Goal: Task Accomplishment & Management: Use online tool/utility

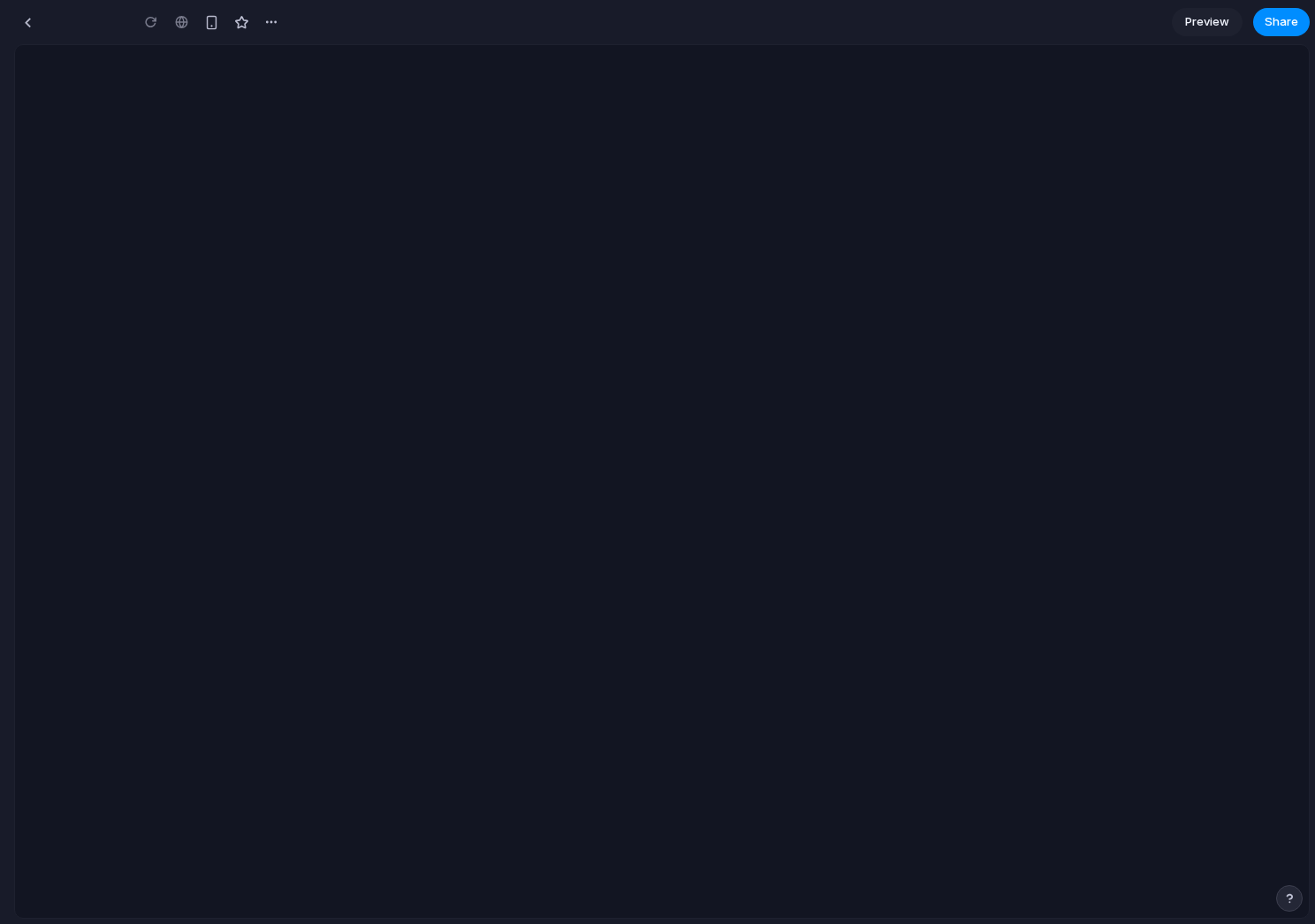
type input "**********"
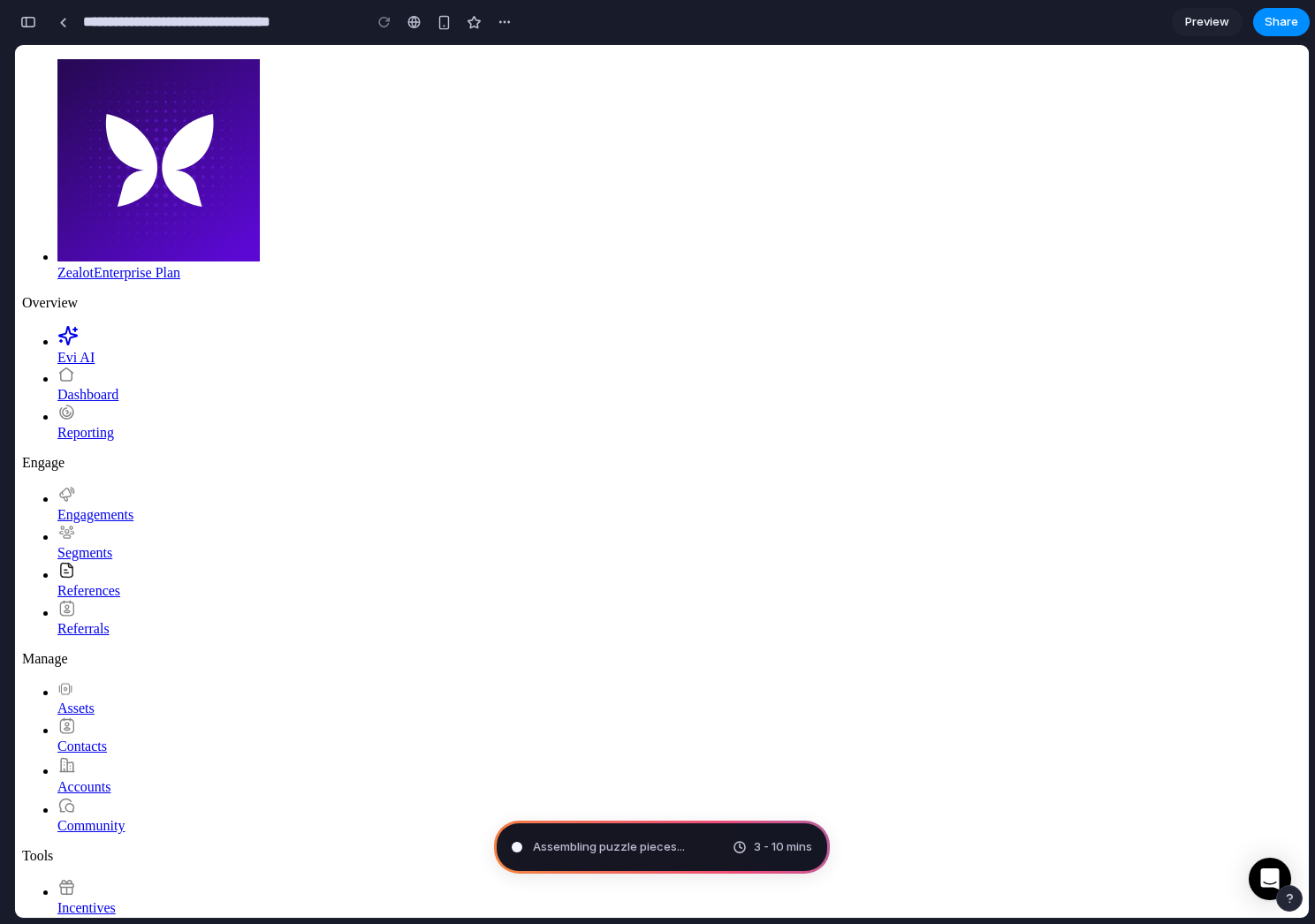
click at [591, 835] on div "Assembling puzzle pieces ... 3 - 10 mins" at bounding box center [661, 847] width 336 height 53
type input "**********"
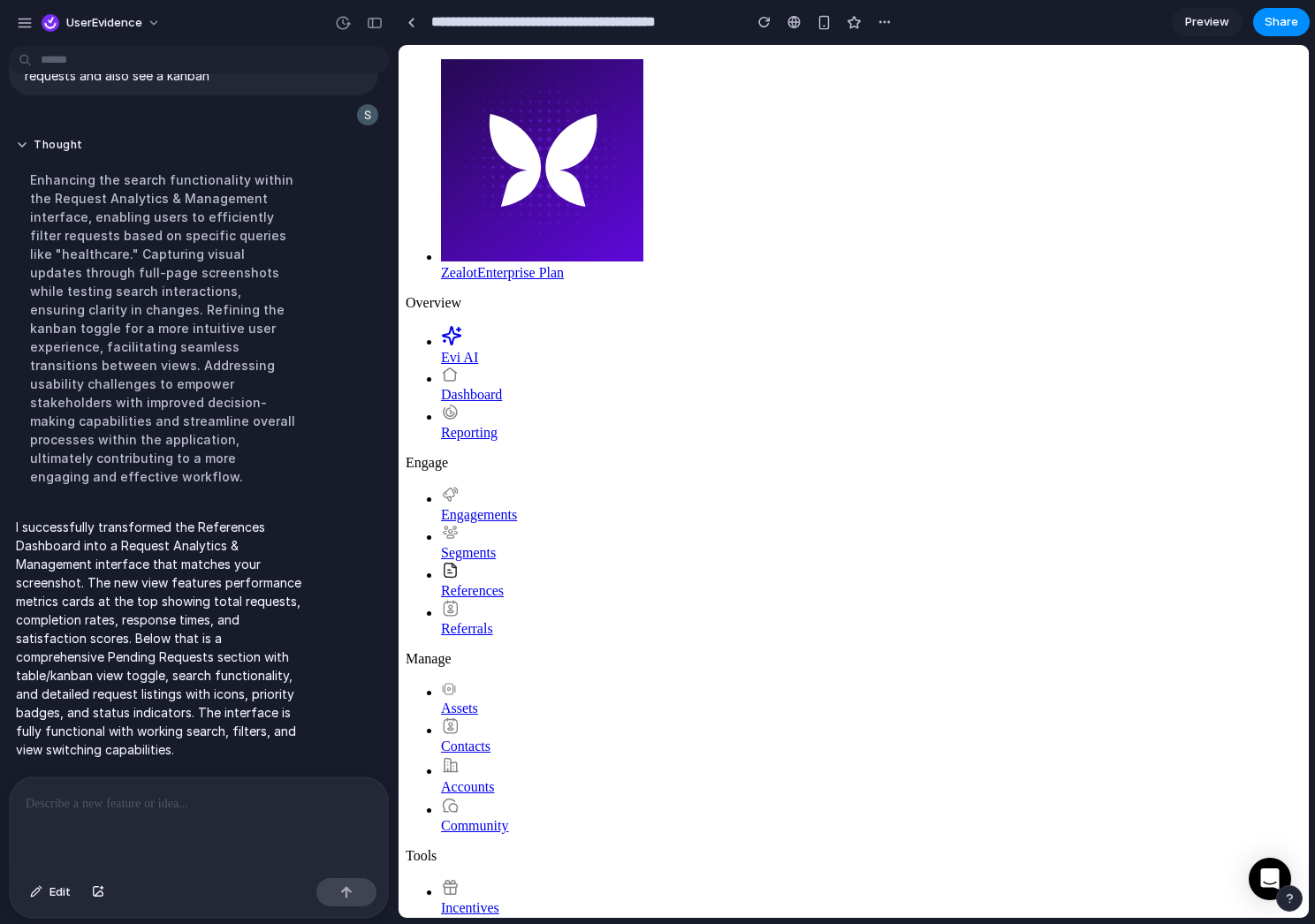
scroll to position [279, 0]
click at [207, 793] on div at bounding box center [199, 824] width 378 height 94
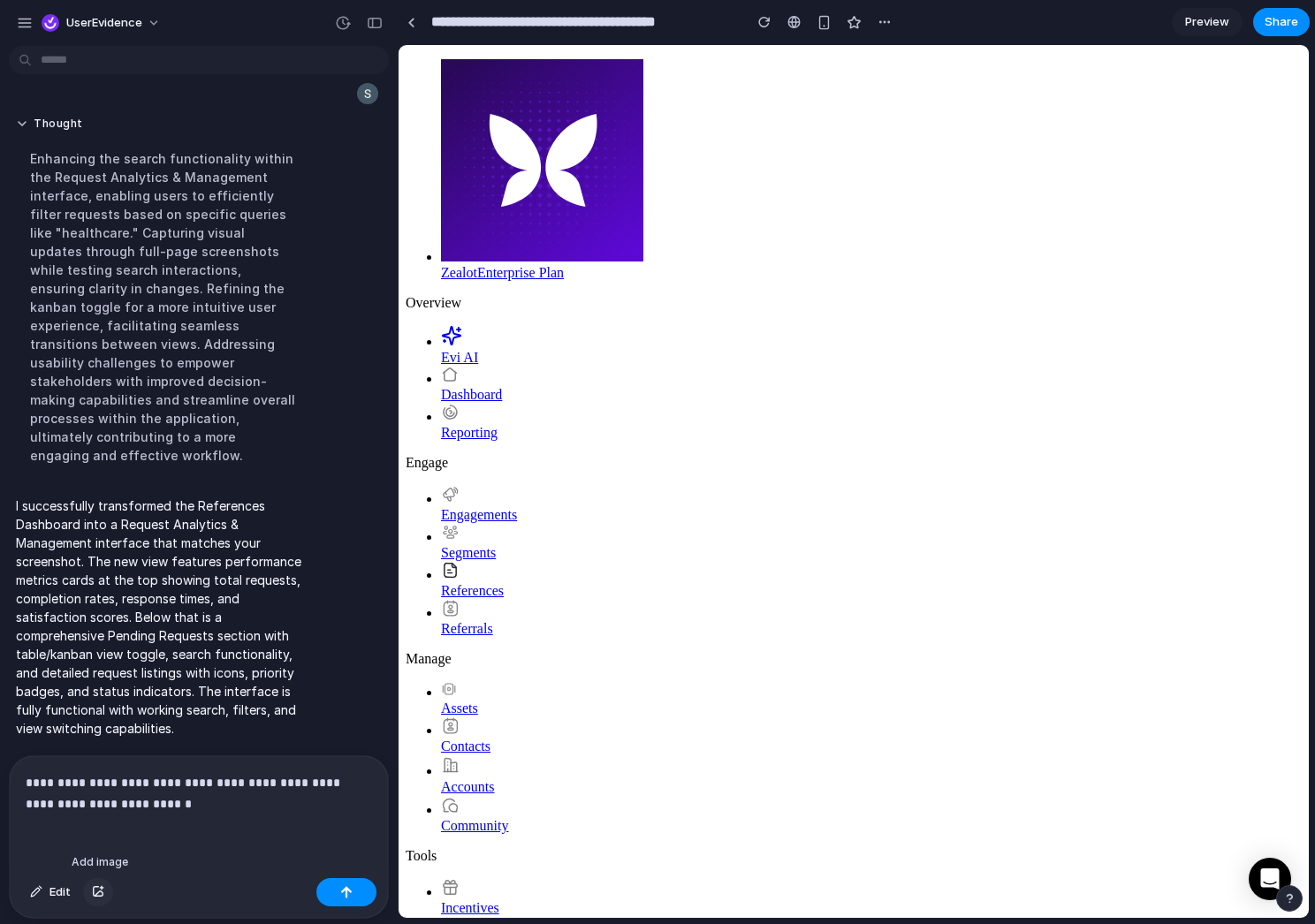
click at [93, 897] on button "button" at bounding box center [98, 892] width 30 height 28
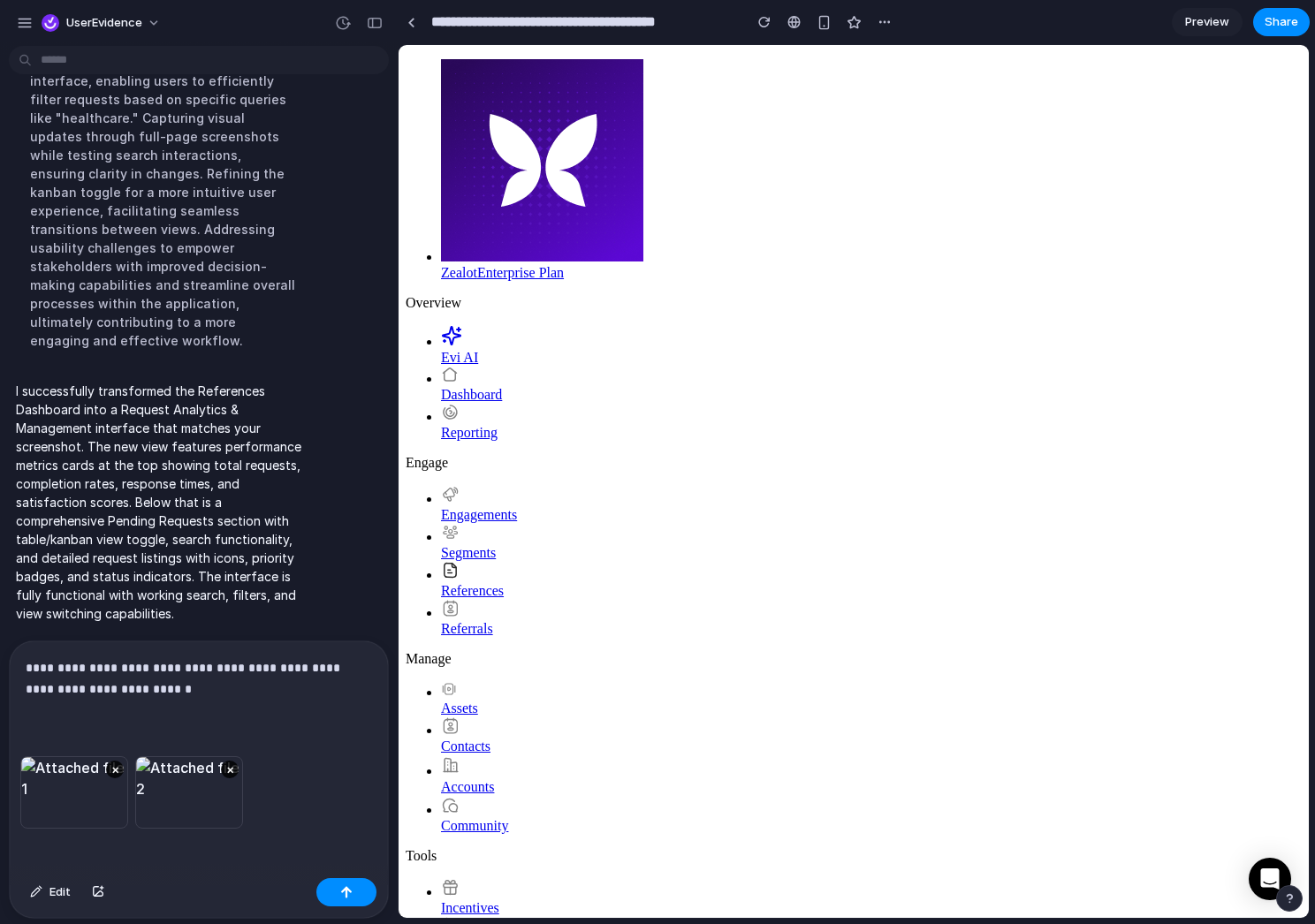
click at [149, 695] on p "**********" at bounding box center [199, 678] width 346 height 43
click at [361, 898] on button "button" at bounding box center [346, 892] width 61 height 28
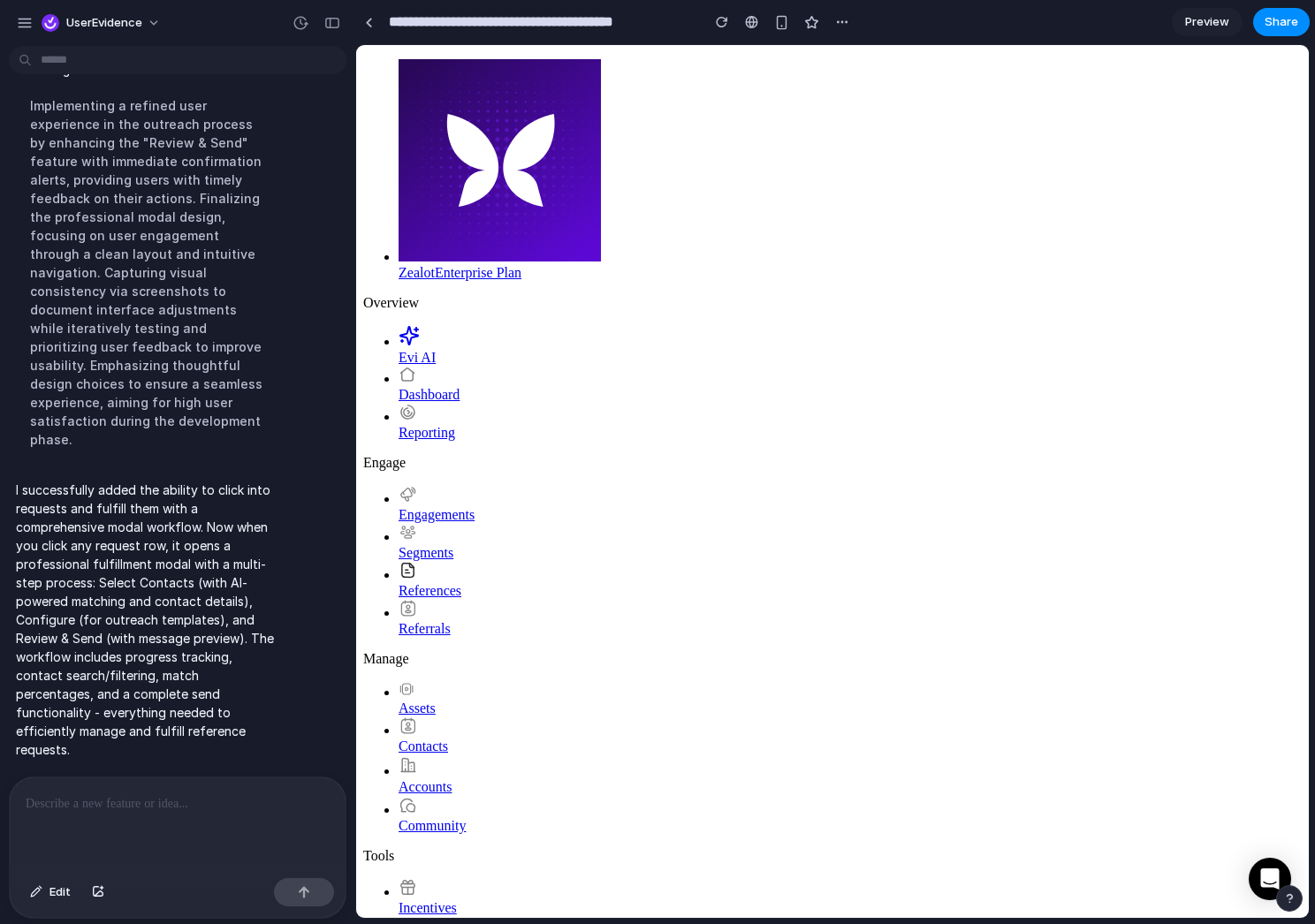
scroll to position [1414, 0]
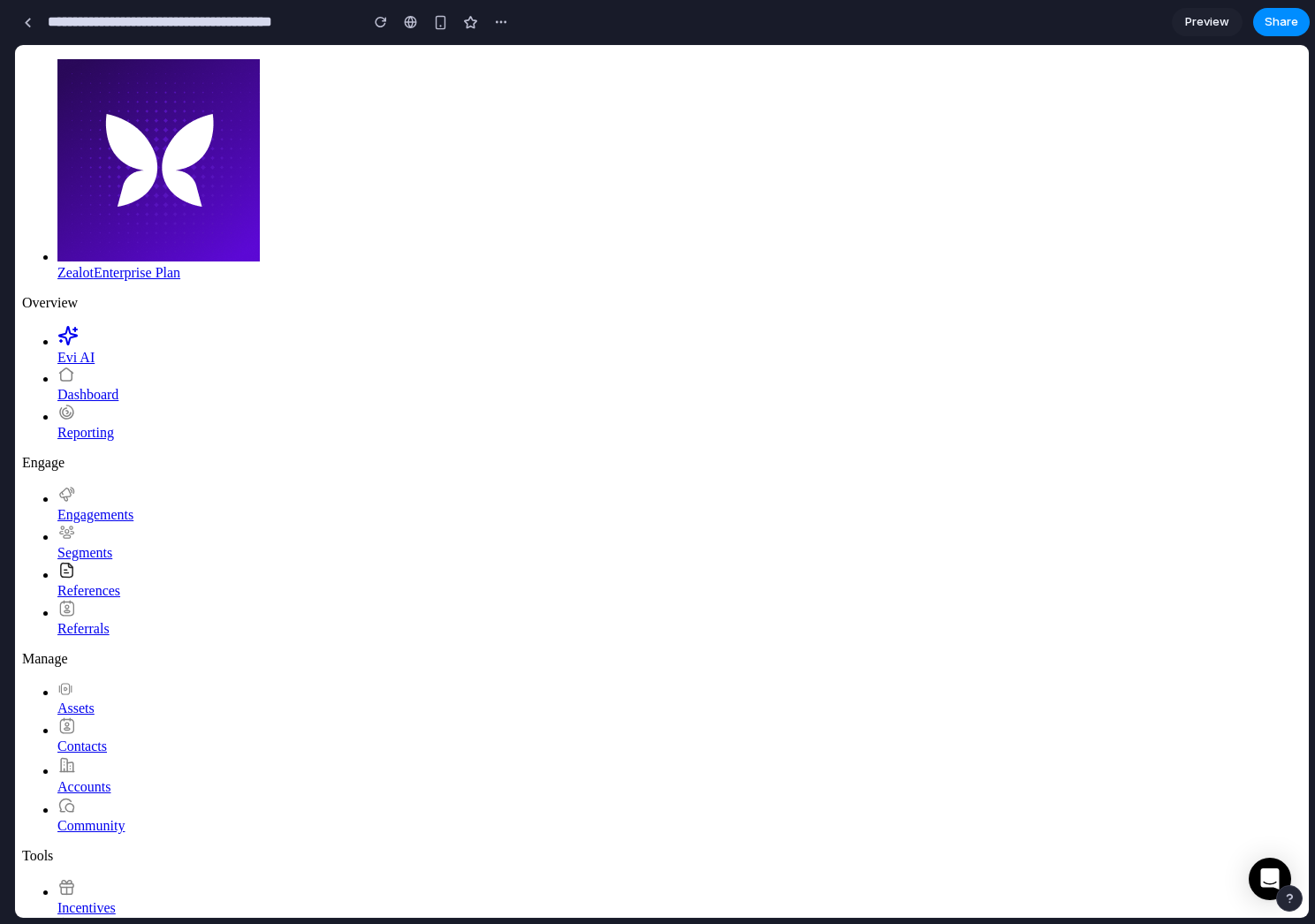
drag, startPoint x: 394, startPoint y: 331, endPoint x: 13, endPoint y: 326, distance: 381.0
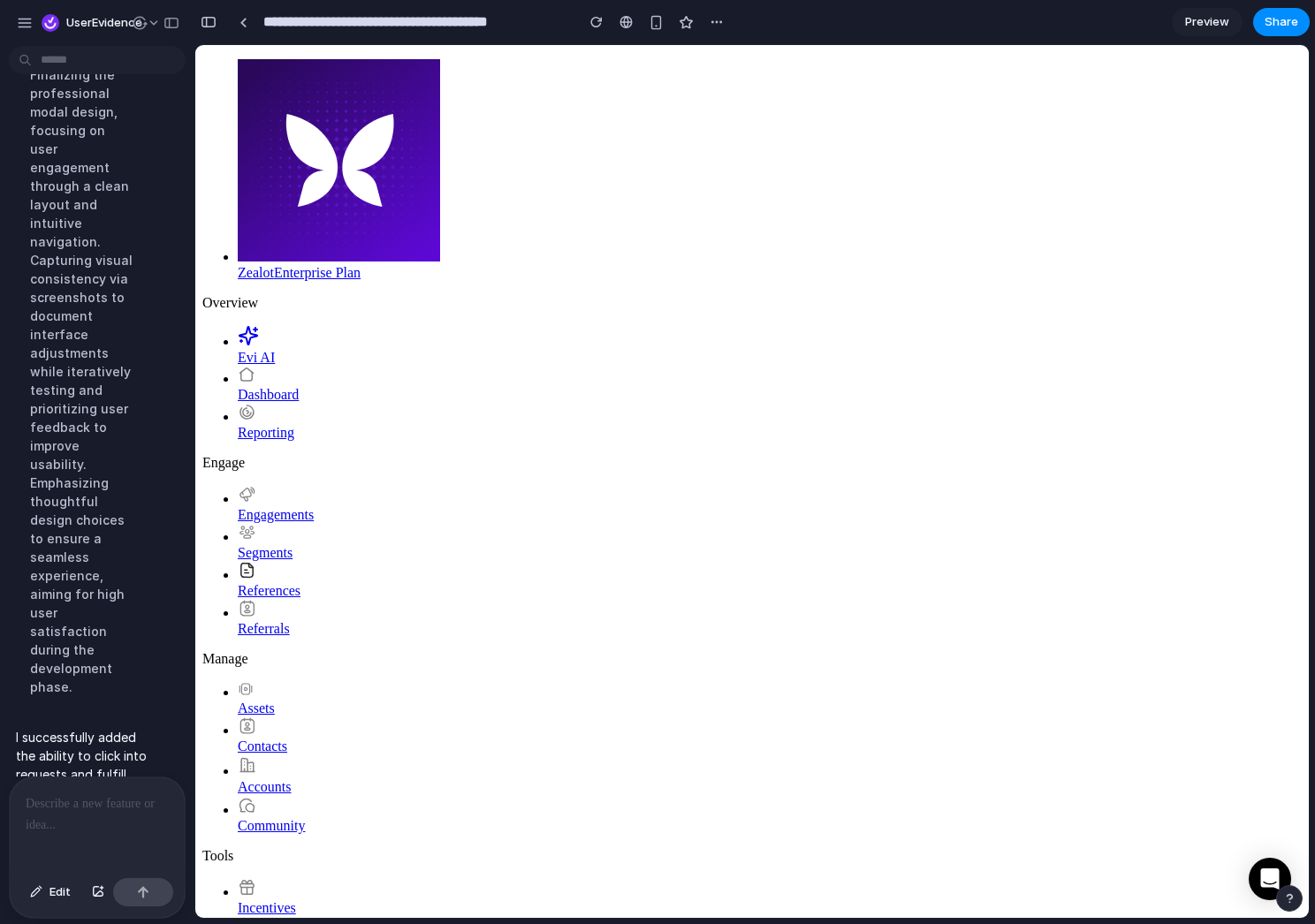
scroll to position [1531, 0]
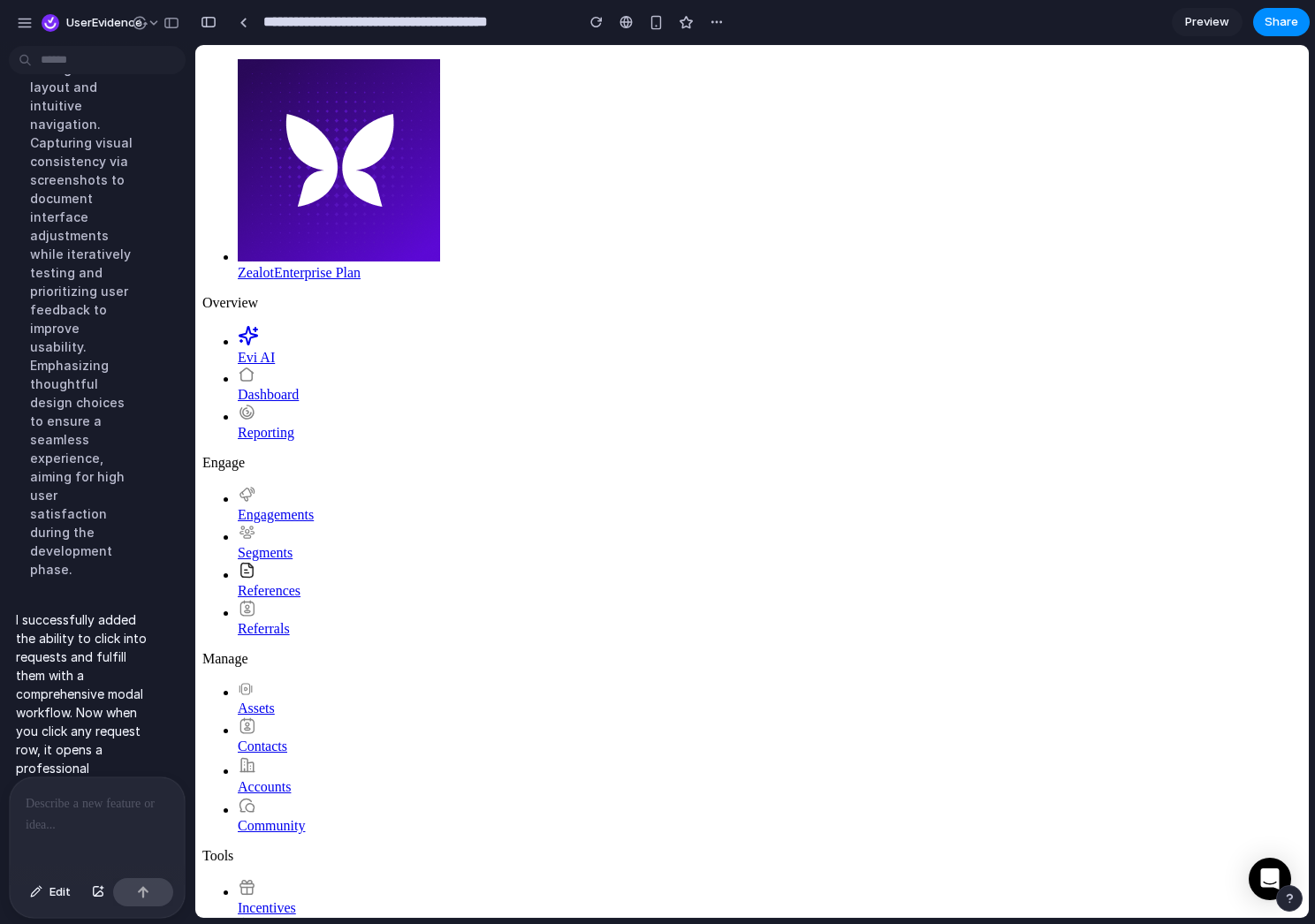
click at [107, 814] on div at bounding box center [96, 824] width 175 height 94
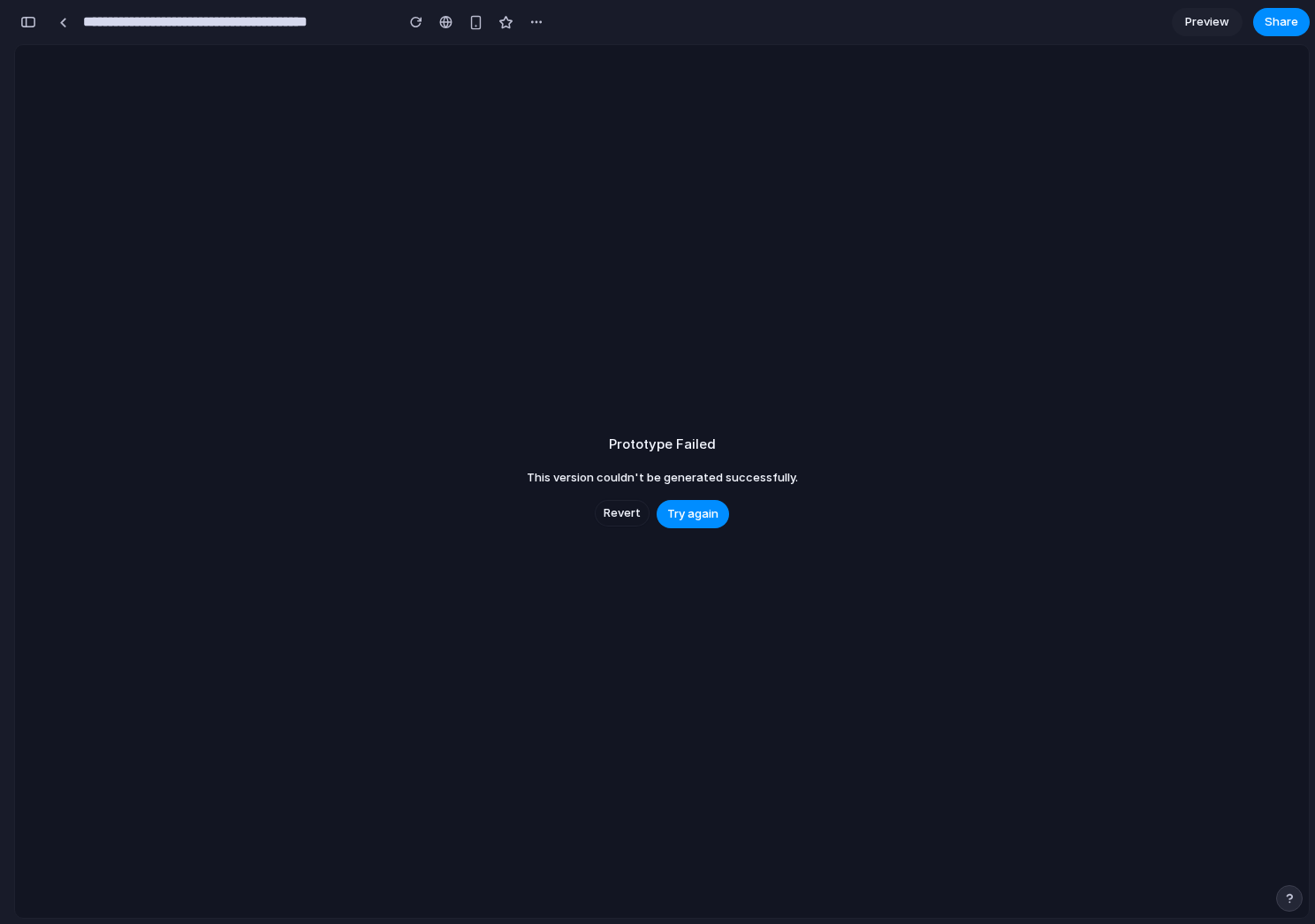
scroll to position [3939, 0]
click at [688, 523] on button "Try again" at bounding box center [693, 514] width 73 height 28
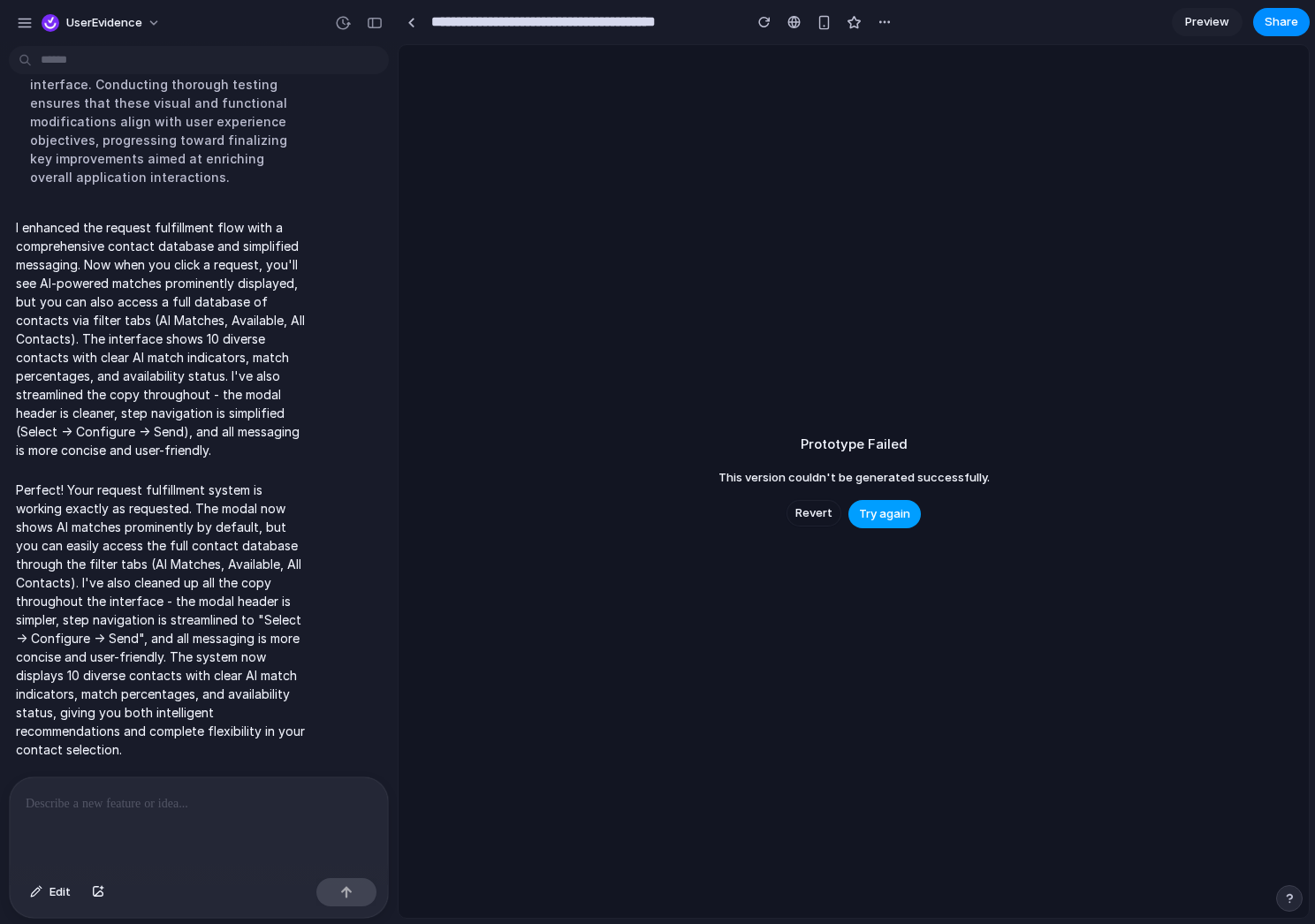
scroll to position [2244, 0]
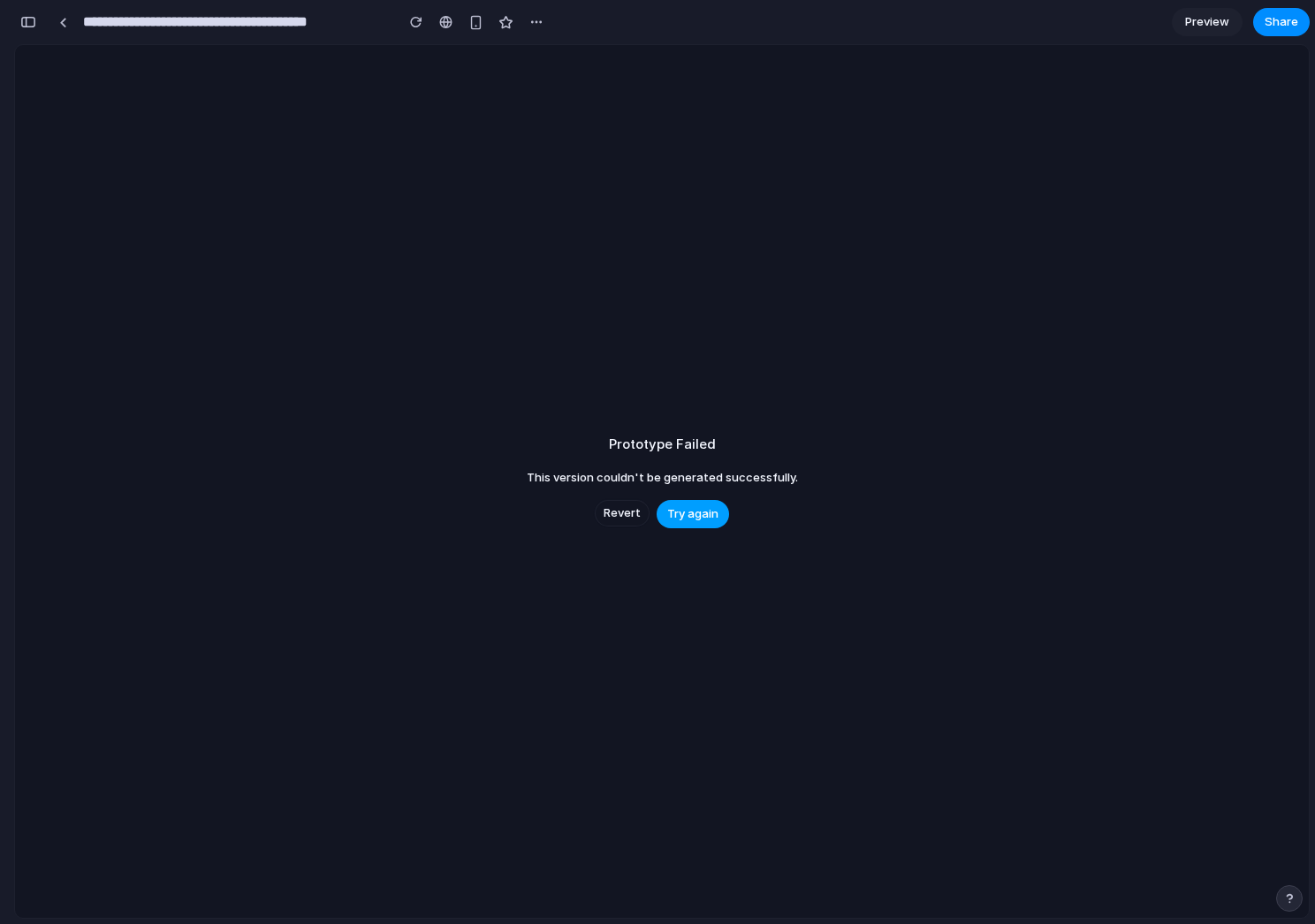
click at [696, 519] on span "Try again" at bounding box center [693, 514] width 51 height 18
click at [623, 513] on span "Revert" at bounding box center [622, 513] width 37 height 18
click at [673, 507] on span "Try again" at bounding box center [693, 514] width 51 height 18
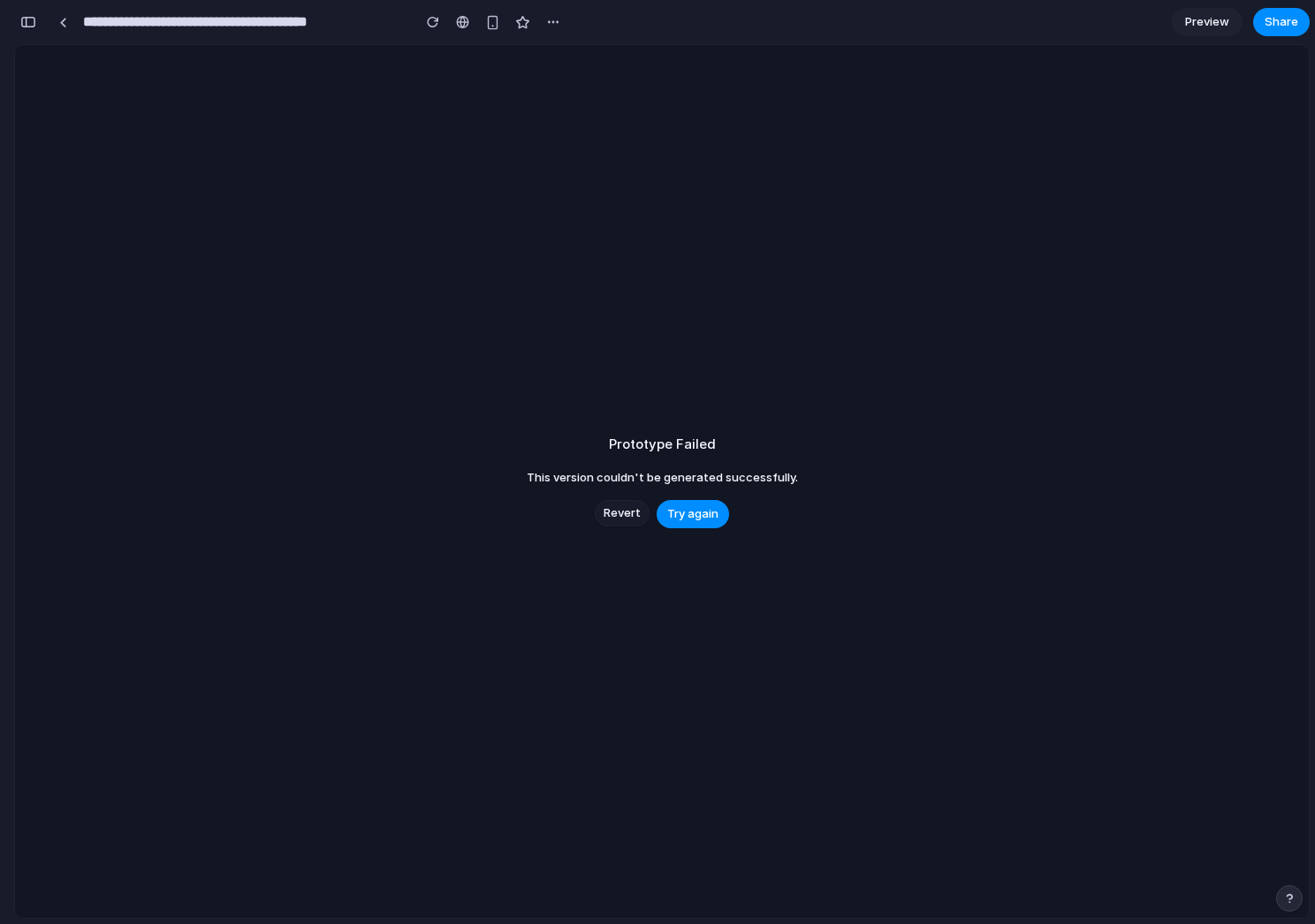
click at [622, 506] on span "Revert" at bounding box center [622, 513] width 37 height 18
click at [644, 517] on button "Revert" at bounding box center [622, 514] width 55 height 26
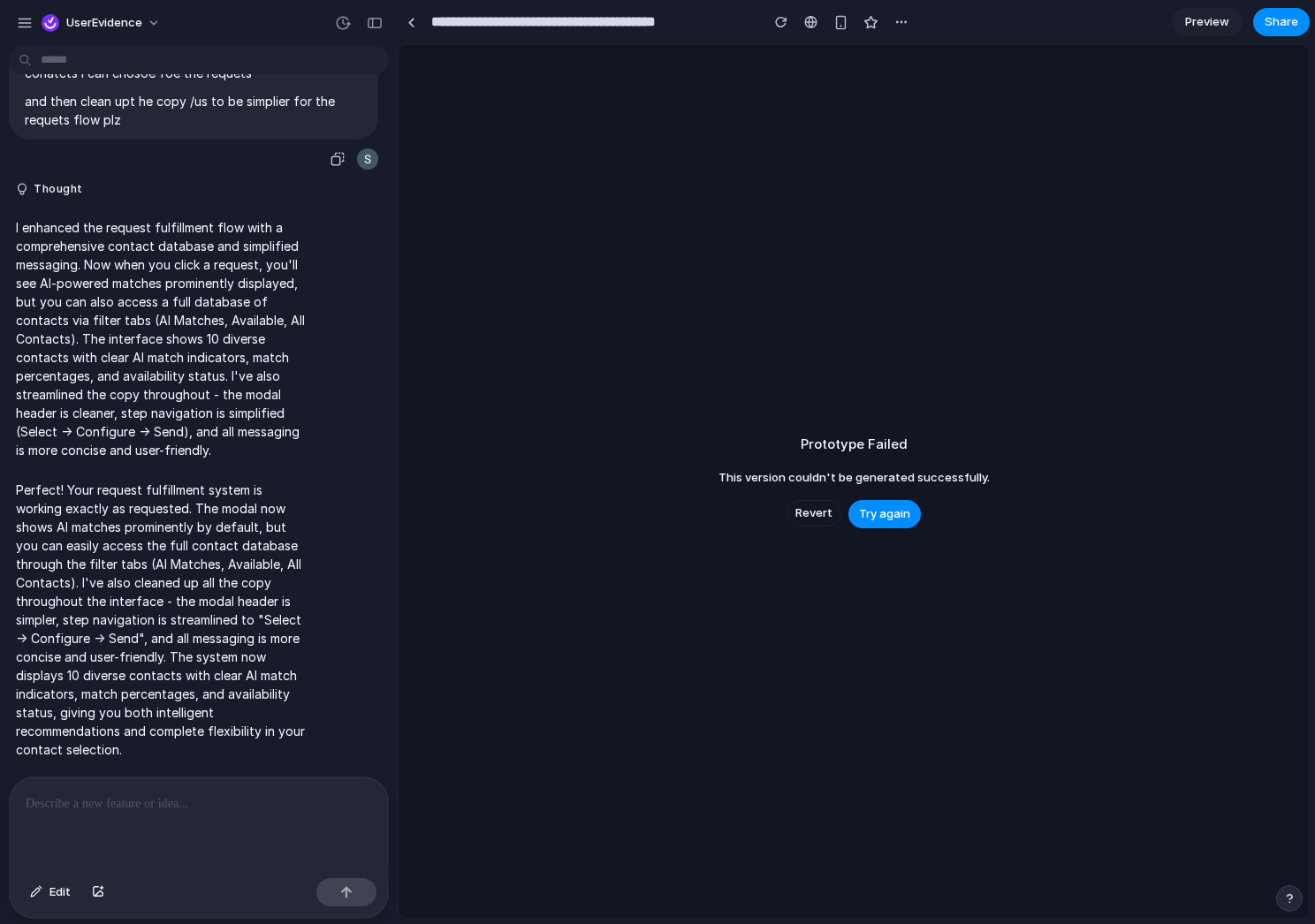
click at [198, 129] on p "and then clean upt he copy /us to be simplier for the requets flow plz" at bounding box center [193, 110] width 338 height 37
click at [163, 811] on p at bounding box center [199, 804] width 346 height 21
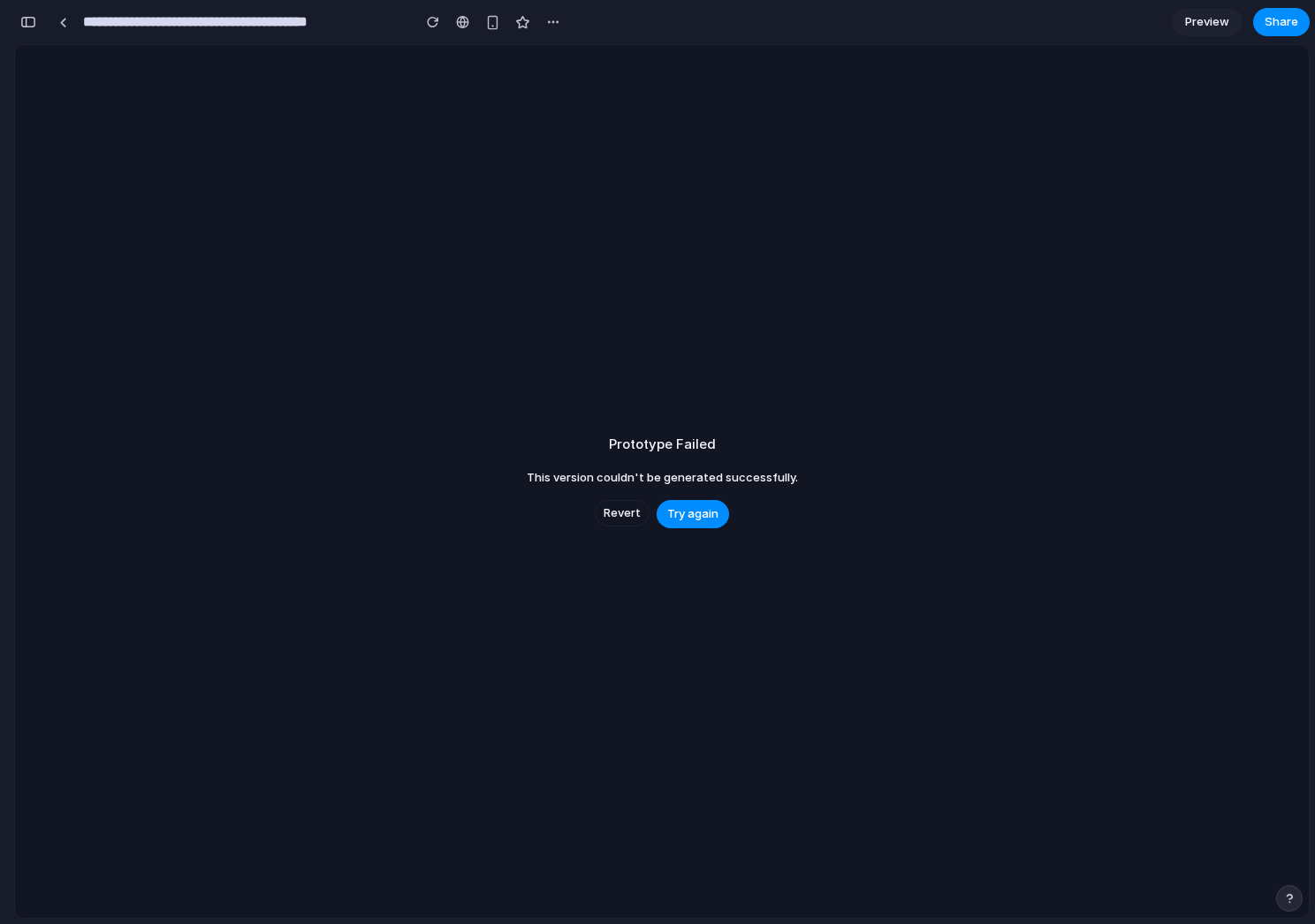
scroll to position [2947, 0]
click at [65, 26] on div at bounding box center [63, 23] width 8 height 9
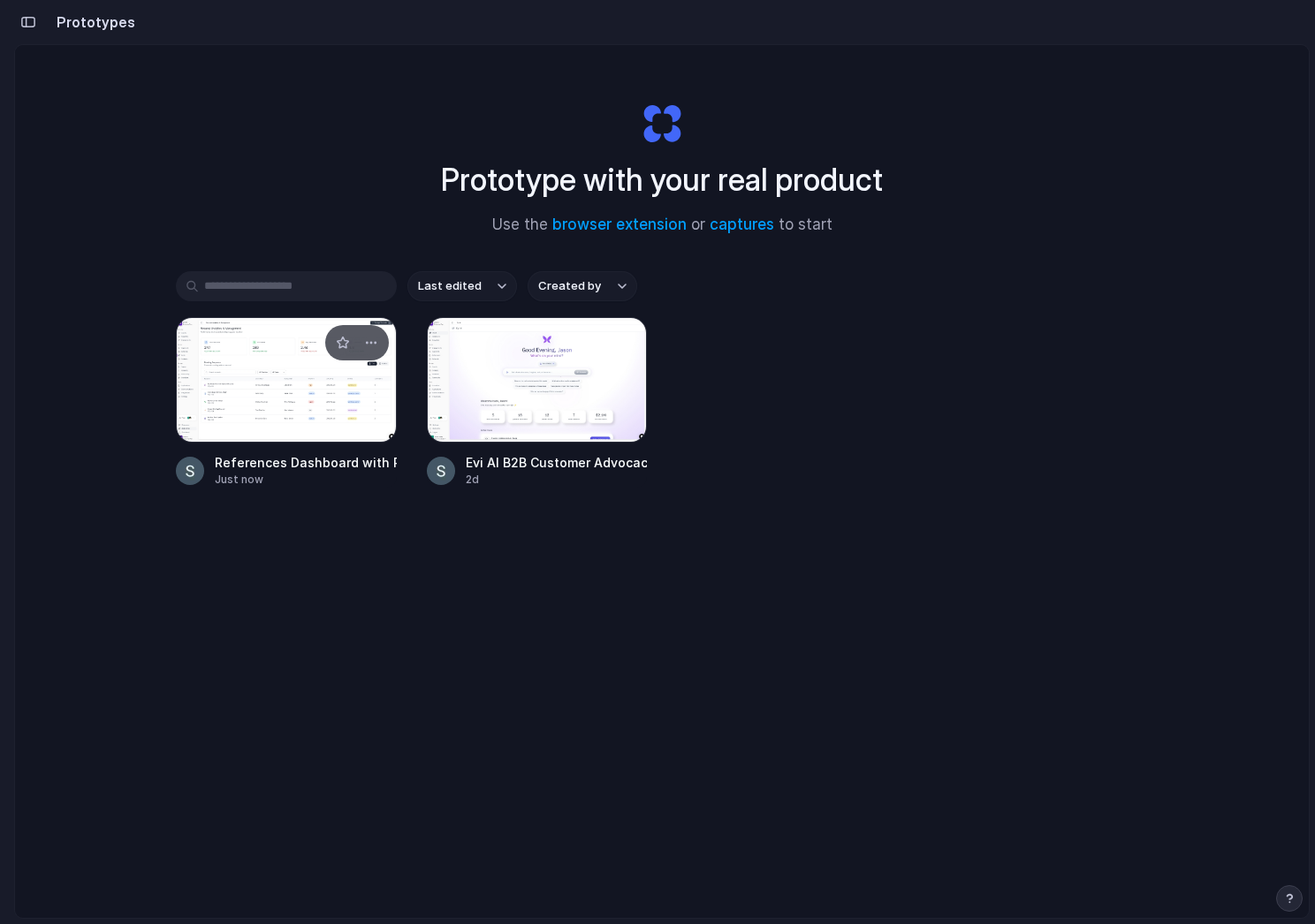
click at [320, 392] on div at bounding box center [286, 379] width 220 height 126
